Goal: Information Seeking & Learning: Learn about a topic

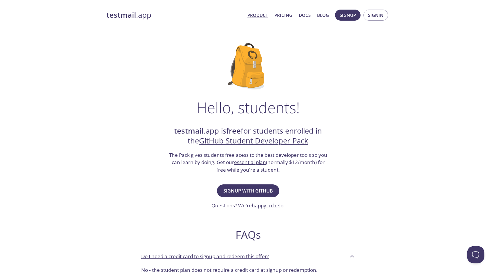
click at [262, 15] on link "Product" at bounding box center [258, 15] width 21 height 8
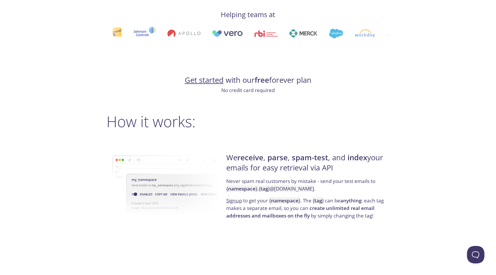
scroll to position [322, 0]
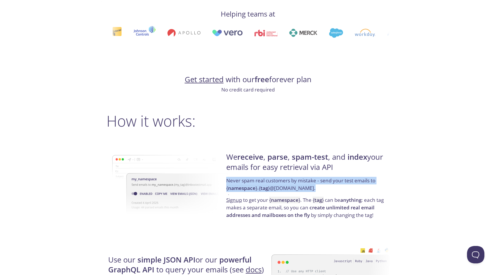
drag, startPoint x: 225, startPoint y: 181, endPoint x: 340, endPoint y: 187, distance: 115.4
click at [340, 187] on div "We receive , parse , spam-test , and index your emails for easy retrieval via A…" at bounding box center [307, 185] width 165 height 93
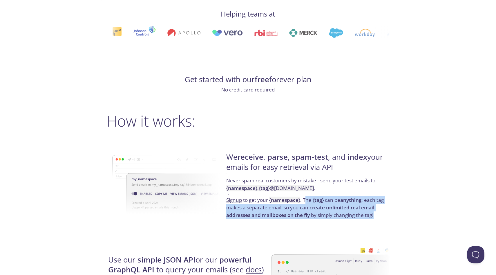
drag, startPoint x: 306, startPoint y: 199, endPoint x: 371, endPoint y: 219, distance: 67.6
click at [371, 219] on div "We receive , parse , spam-test , and index your emails for easy retrieval via A…" at bounding box center [307, 185] width 165 height 93
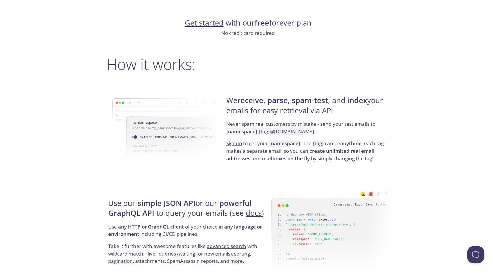
scroll to position [0, 0]
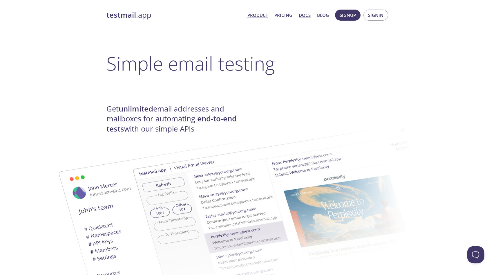
click at [300, 15] on link "Docs" at bounding box center [305, 15] width 12 height 8
